Goal: Task Accomplishment & Management: Use online tool/utility

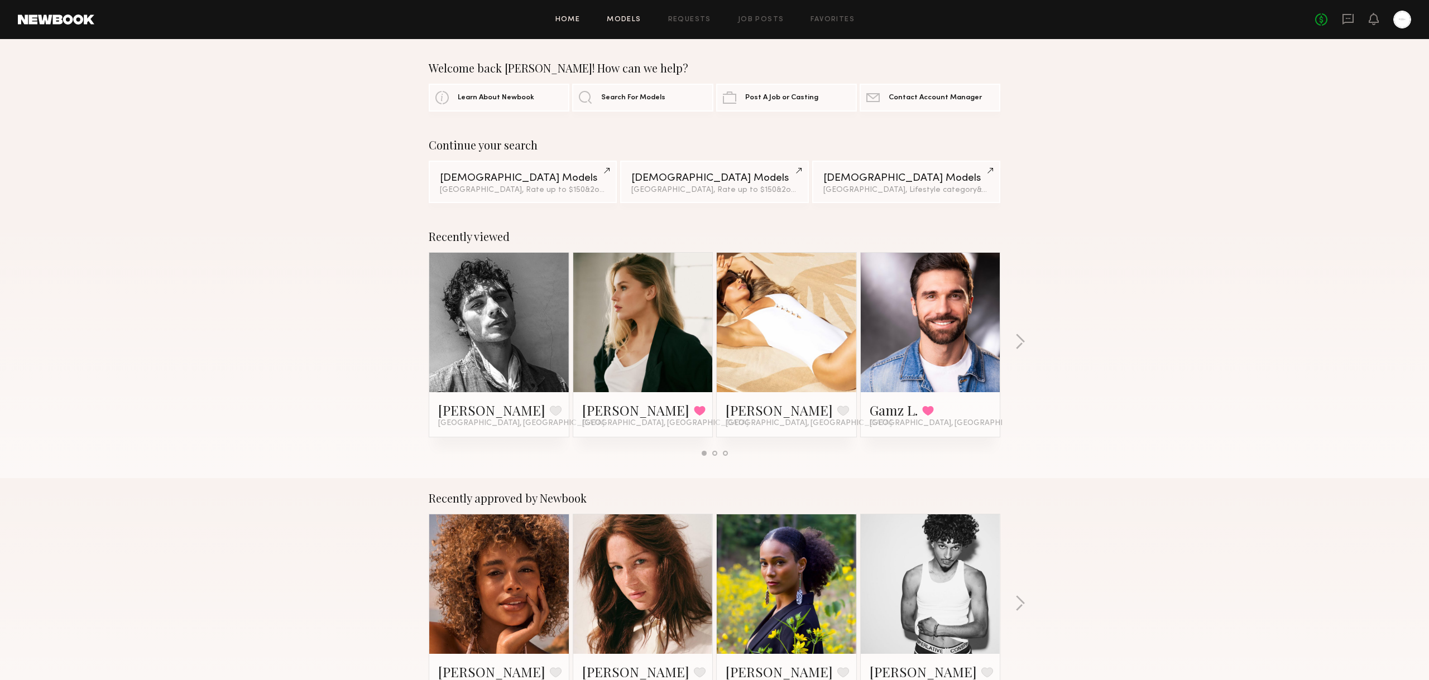
click at [623, 19] on link "Models" at bounding box center [624, 19] width 34 height 7
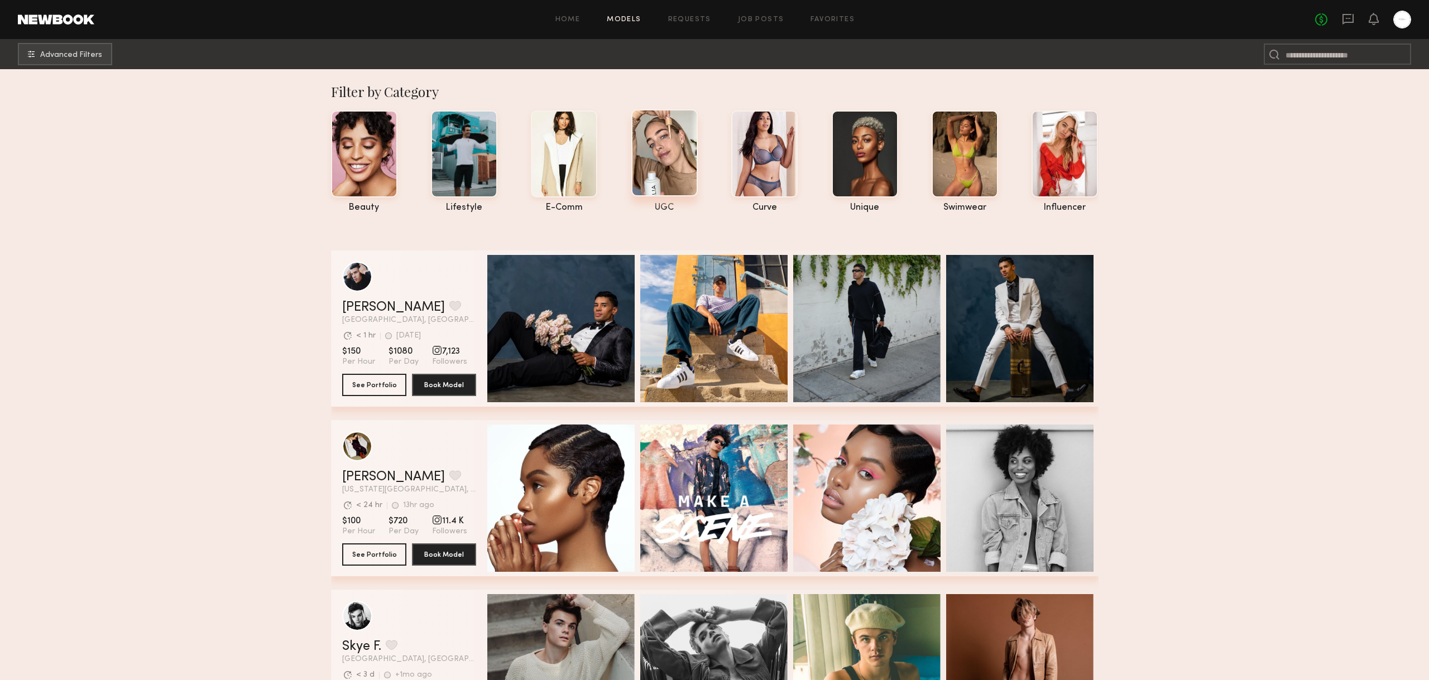
click at [647, 157] on div at bounding box center [664, 152] width 66 height 87
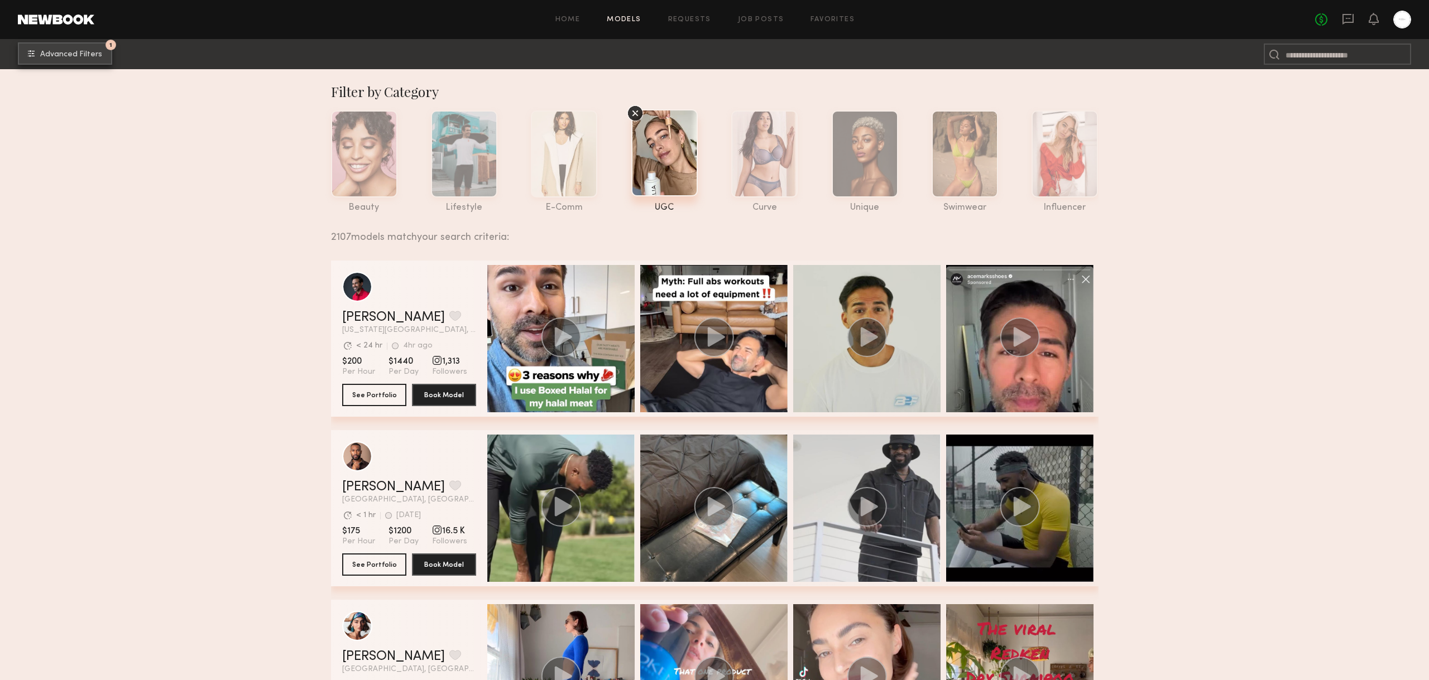
click at [77, 59] on button "1 Advanced Filters" at bounding box center [65, 53] width 94 height 22
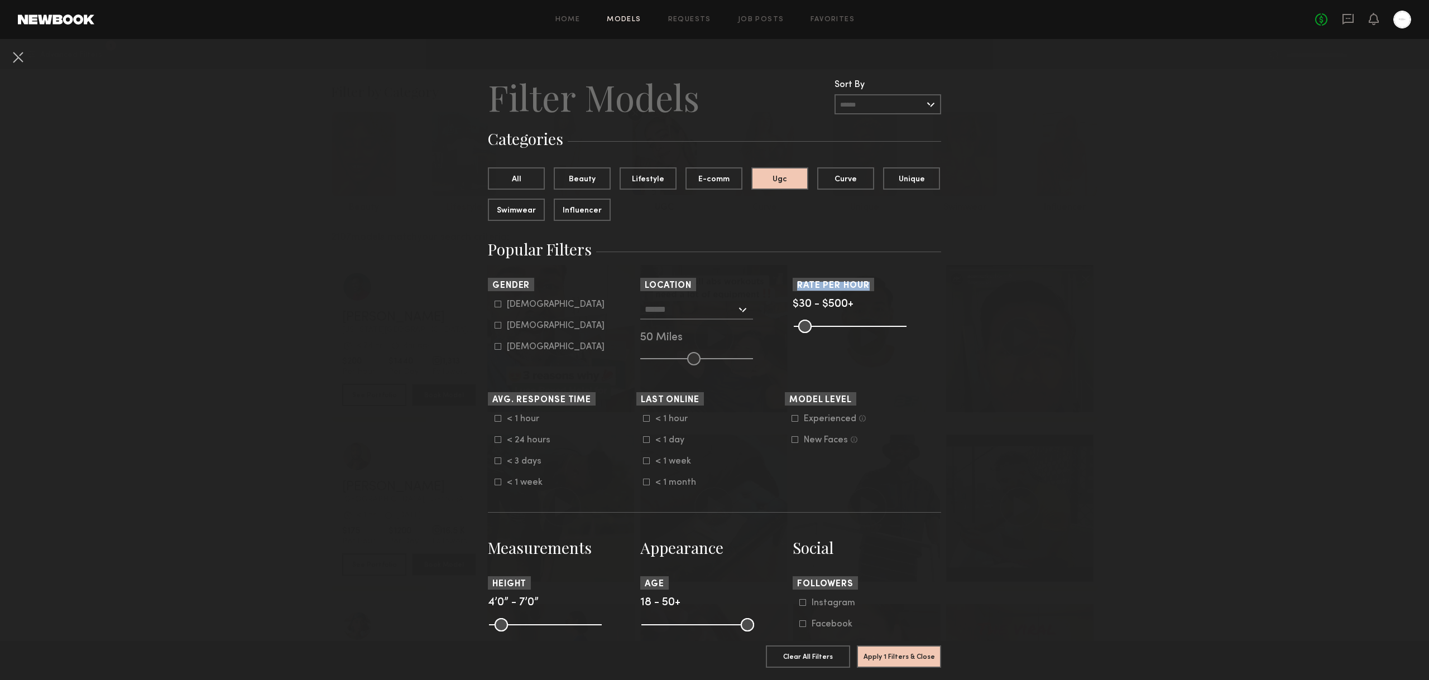
drag, startPoint x: 799, startPoint y: 282, endPoint x: 869, endPoint y: 282, distance: 69.8
click at [869, 282] on span "Rate per Hour" at bounding box center [833, 286] width 73 height 8
drag, startPoint x: 869, startPoint y: 282, endPoint x: 791, endPoint y: 280, distance: 77.6
click at [791, 280] on section "Sort By Rate LOW TO HIGH HIGH TO LOW Experience LOW TO HIGH HIGH TO LOW Gender …" at bounding box center [714, 322] width 453 height 88
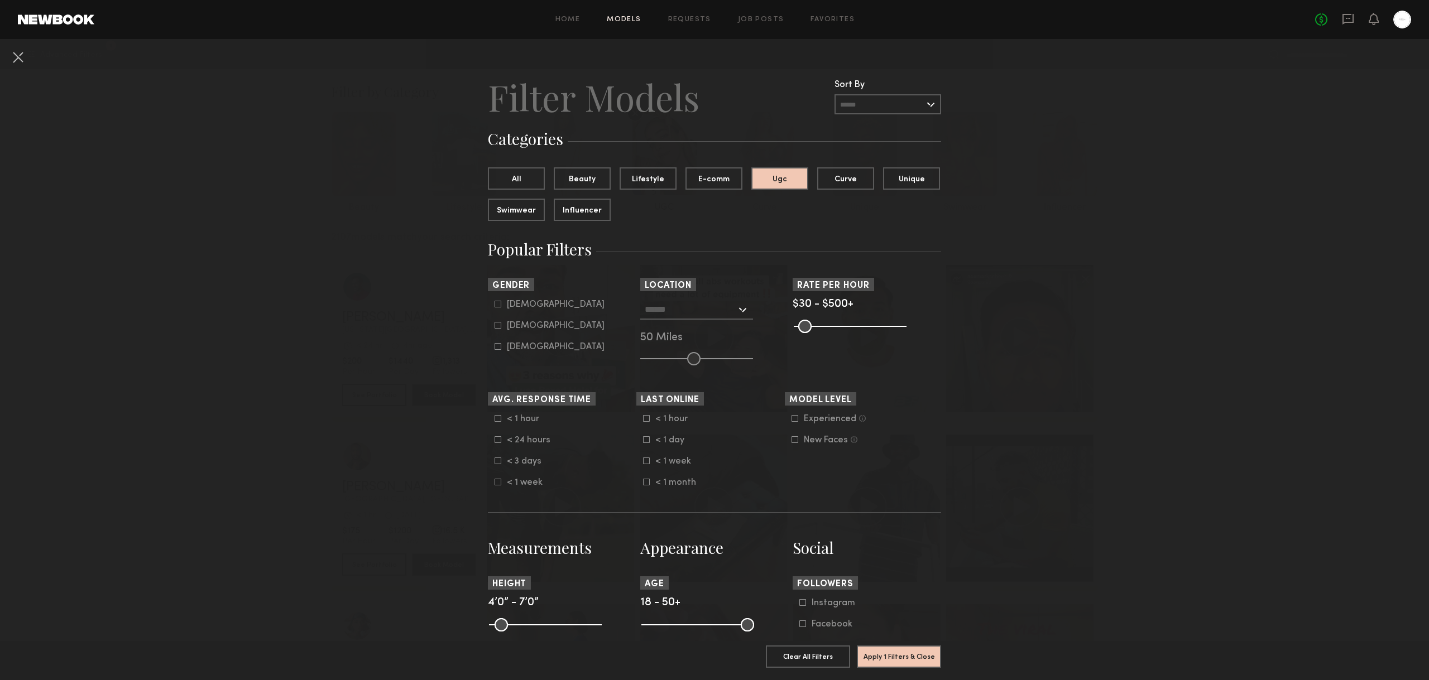
click at [791, 280] on section "Sort By Rate LOW TO HIGH HIGH TO LOW Experience LOW TO HIGH HIGH TO LOW Gender …" at bounding box center [714, 322] width 453 height 88
click at [496, 325] on icon at bounding box center [497, 325] width 7 height 7
type input "**"
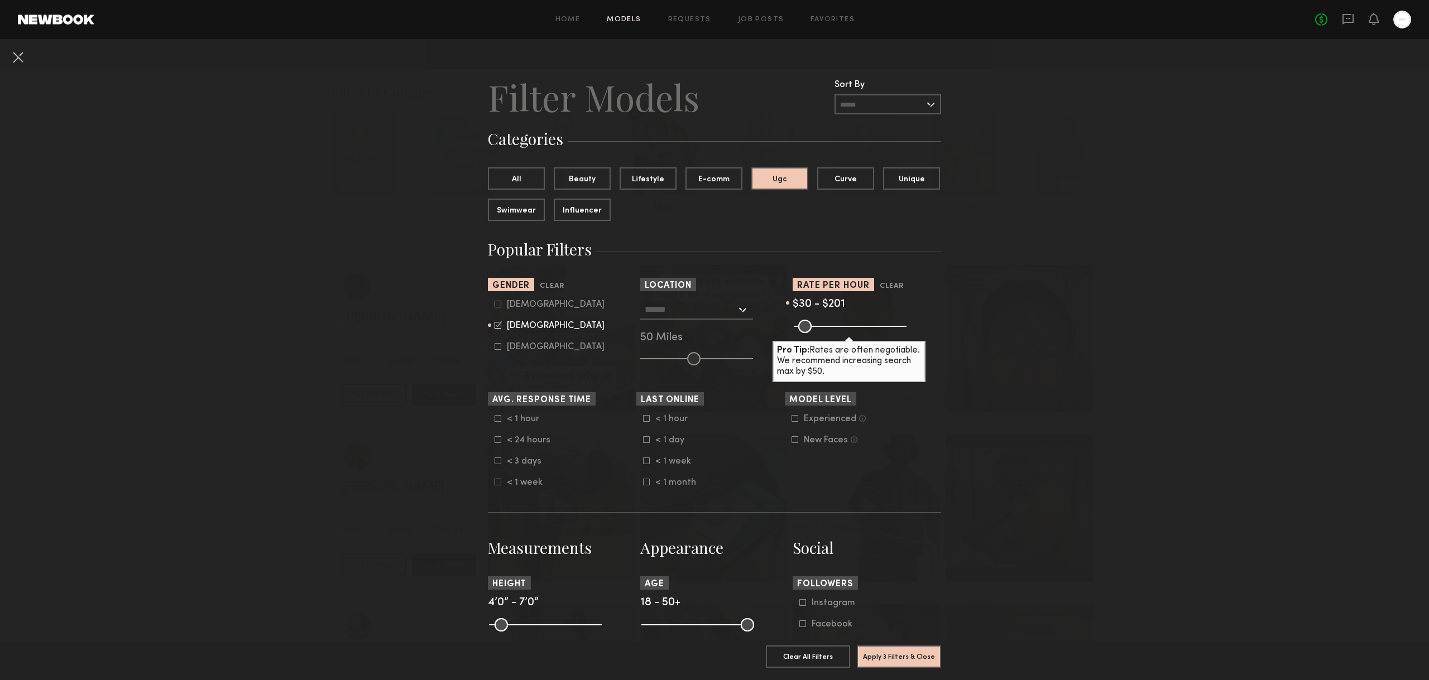
drag, startPoint x: 897, startPoint y: 328, endPoint x: 836, endPoint y: 329, distance: 60.8
type input "***"
click at [836, 329] on input "range" at bounding box center [850, 326] width 113 height 13
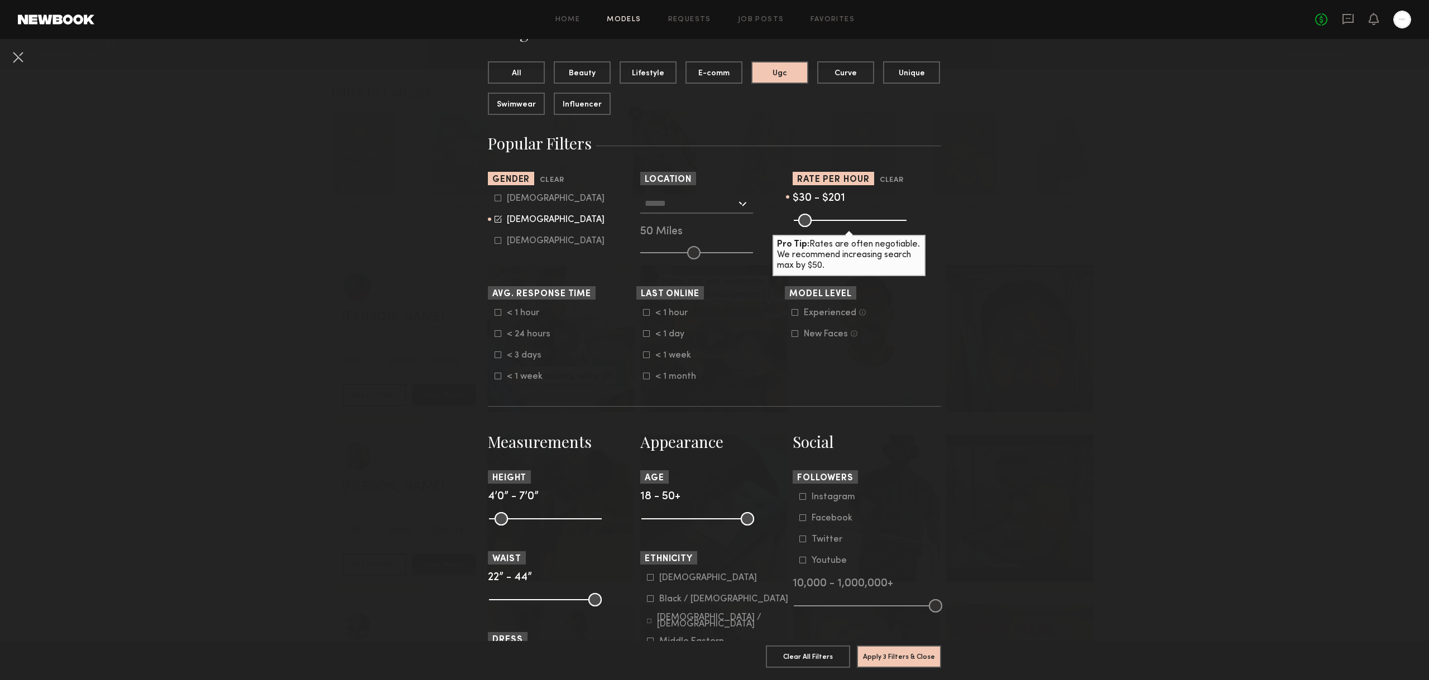
scroll to position [107, 0]
drag, startPoint x: 648, startPoint y: 521, endPoint x: 669, endPoint y: 520, distance: 21.3
type input "**"
click at [669, 520] on input "range" at bounding box center [697, 517] width 113 height 13
click at [896, 654] on button "Apply 4 Filters & Close" at bounding box center [899, 656] width 84 height 22
